Goal: Task Accomplishment & Management: Use online tool/utility

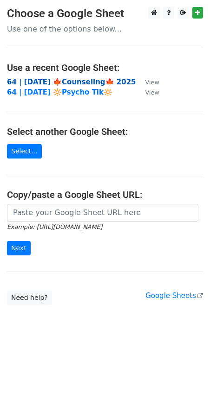
click at [47, 82] on strong "64 | SEP 18 🍁Counseling🍁 2025" at bounding box center [71, 82] width 129 height 8
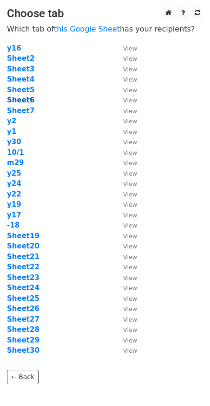
click at [21, 100] on strong "Sheet6" at bounding box center [20, 100] width 27 height 8
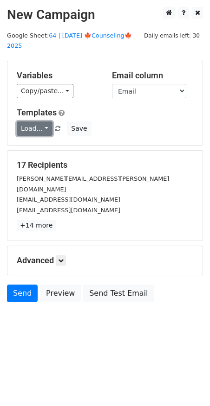
click at [34, 122] on link "Load..." at bounding box center [35, 129] width 36 height 14
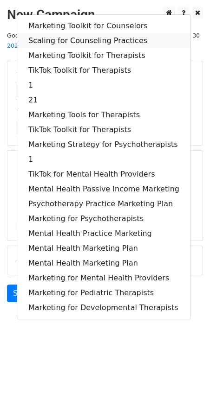
click at [74, 33] on link "Scaling for Counseling Practices" at bounding box center [103, 40] width 173 height 15
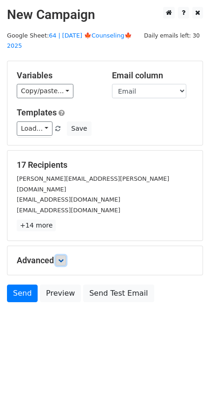
click at [64, 256] on link at bounding box center [61, 261] width 10 height 10
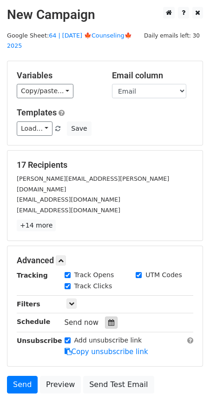
click at [108, 320] on icon at bounding box center [111, 323] width 6 height 6
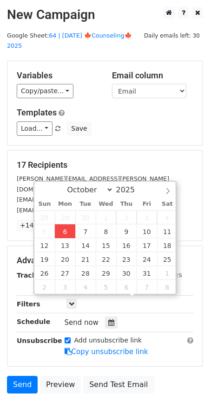
type input "2025-10-06 12:00"
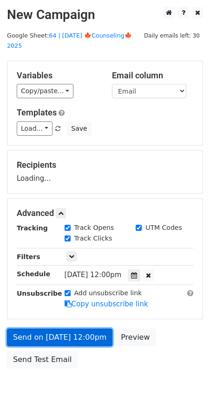
click at [61, 329] on link "Send on Oct 6 at 12:00pm" at bounding box center [59, 338] width 105 height 18
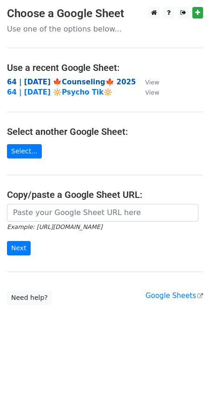
click at [51, 82] on strong "64 | SEP 18 🍁Counseling🍁 2025" at bounding box center [71, 82] width 129 height 8
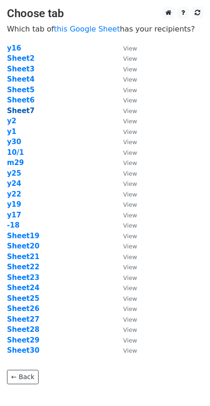
click at [23, 110] on strong "Sheet7" at bounding box center [20, 111] width 27 height 8
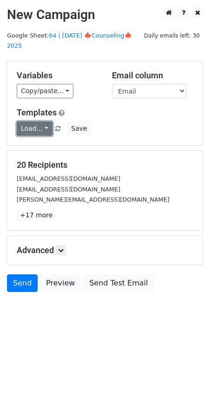
click at [36, 122] on link "Load..." at bounding box center [35, 129] width 36 height 14
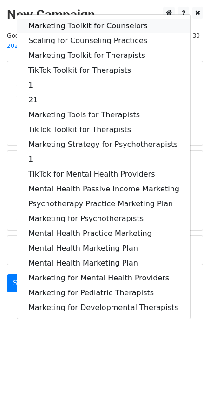
drag, startPoint x: 71, startPoint y: 13, endPoint x: 60, endPoint y: 90, distance: 78.3
click at [71, 19] on link "Marketing Toolkit for Counselors" at bounding box center [103, 26] width 173 height 15
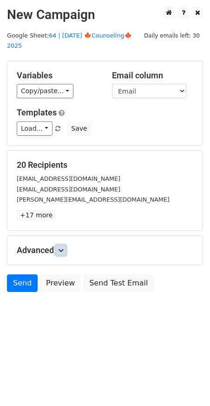
click at [65, 245] on link at bounding box center [61, 250] width 10 height 10
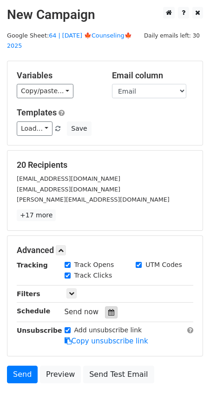
click at [108, 309] on icon at bounding box center [111, 312] width 6 height 6
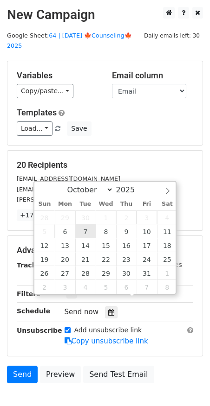
type input "2025-10-07 12:00"
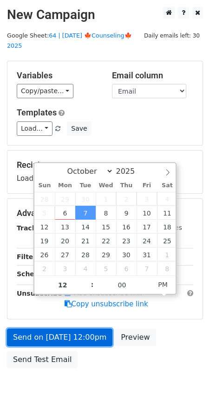
click at [80, 329] on link "Send on Oct 7 at 12:00pm" at bounding box center [59, 338] width 105 height 18
